Goal: Find specific page/section: Find specific page/section

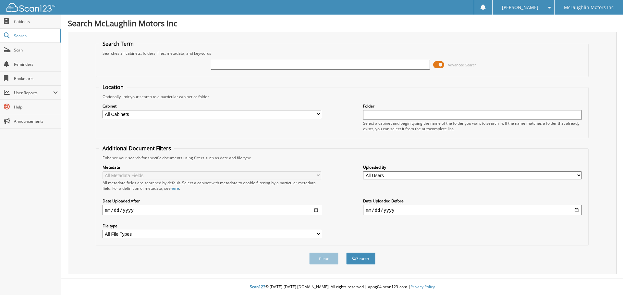
click at [221, 65] on input "text" at bounding box center [320, 65] width 219 height 10
type input "146972"
click at [346, 253] on button "Search" at bounding box center [360, 259] width 29 height 12
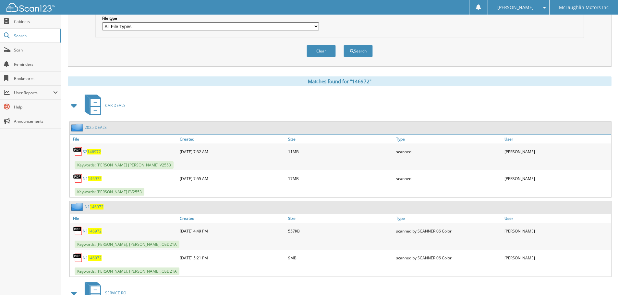
scroll to position [240, 0]
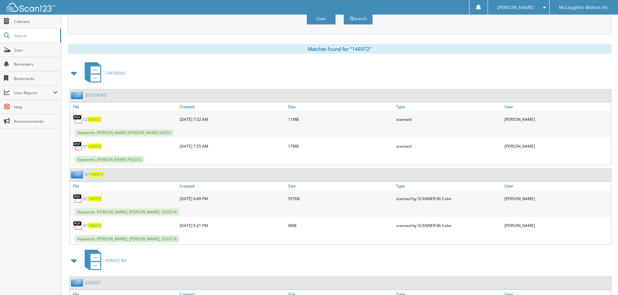
click at [88, 117] on span "146972" at bounding box center [94, 120] width 14 height 6
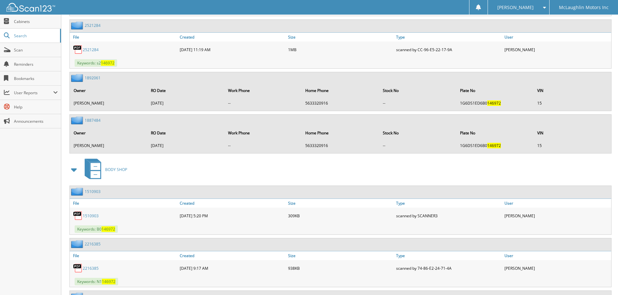
scroll to position [1732, 0]
